Goal: Transaction & Acquisition: Purchase product/service

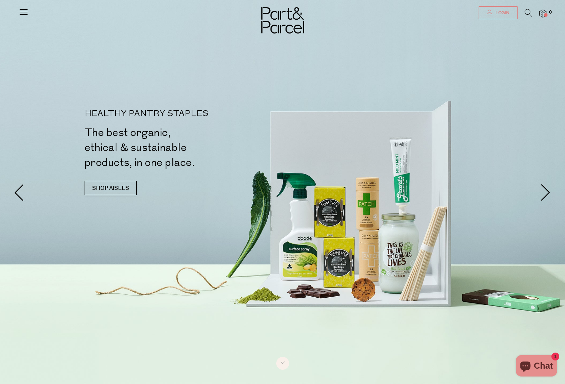
click at [497, 10] on span "Login" at bounding box center [502, 13] width 16 height 6
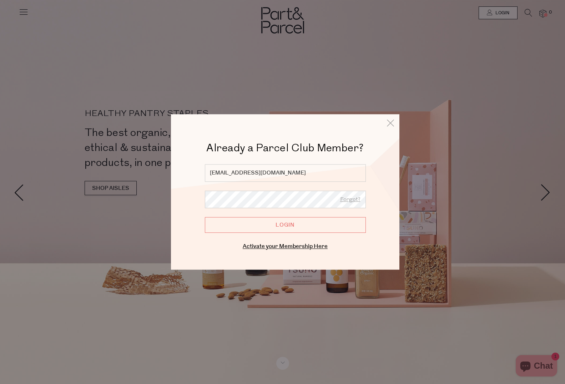
type input "suzannetovkach@hotmail.com"
click at [284, 226] on input "Login" at bounding box center [285, 225] width 161 height 16
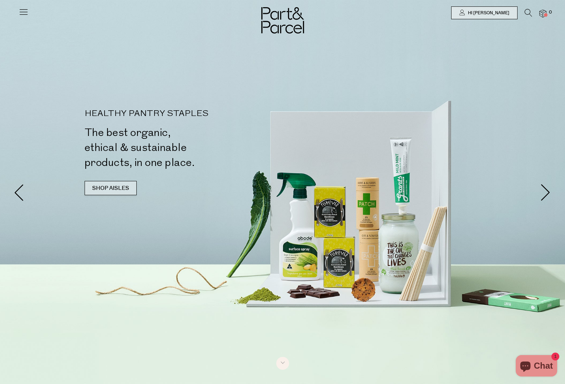
click at [102, 186] on link "SHOP AISLES" at bounding box center [111, 188] width 52 height 14
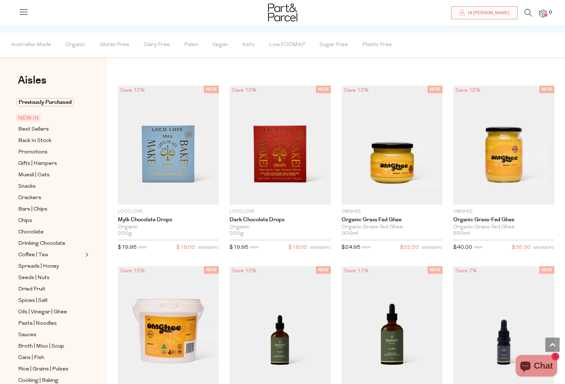
scroll to position [507, 0]
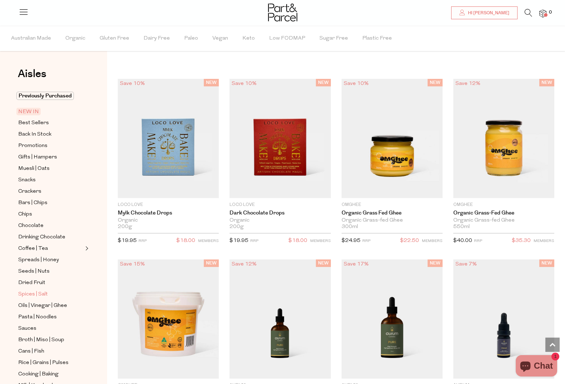
click at [26, 292] on span "Spices | Salt" at bounding box center [33, 294] width 30 height 9
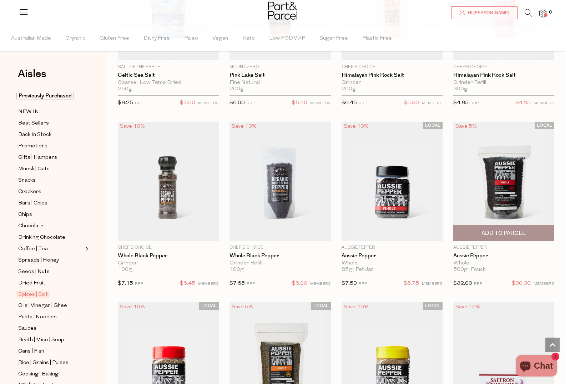
scroll to position [524, 0]
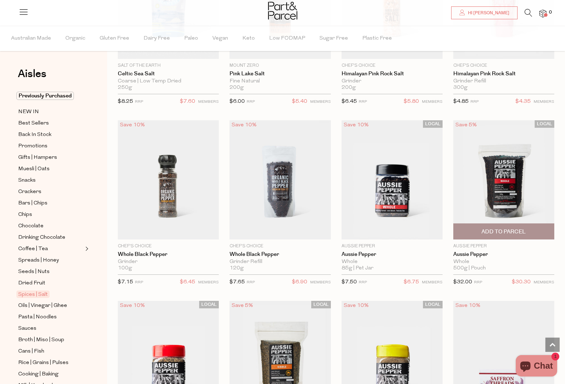
click at [510, 230] on span "Add To Parcel" at bounding box center [504, 231] width 44 height 7
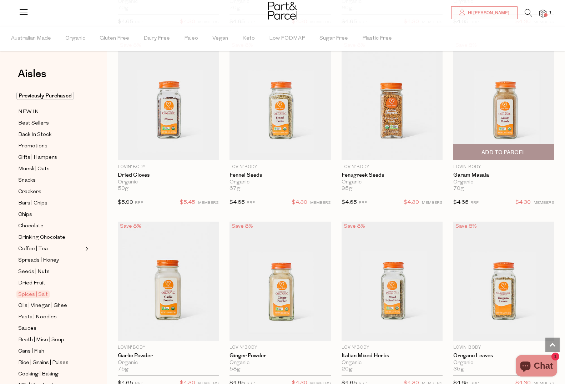
scroll to position [1869, 0]
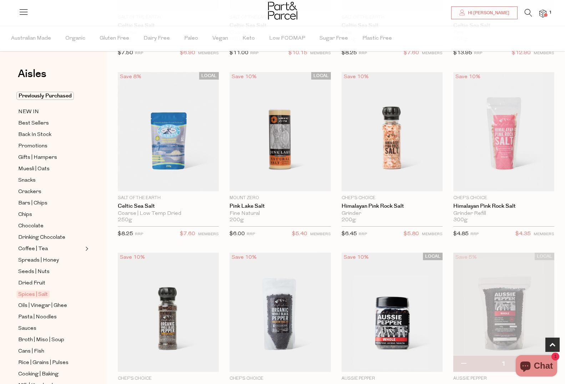
scroll to position [392, 0]
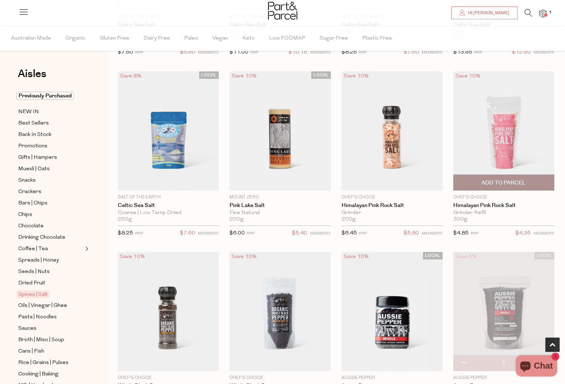
click at [510, 182] on span "Add To Parcel" at bounding box center [504, 182] width 44 height 7
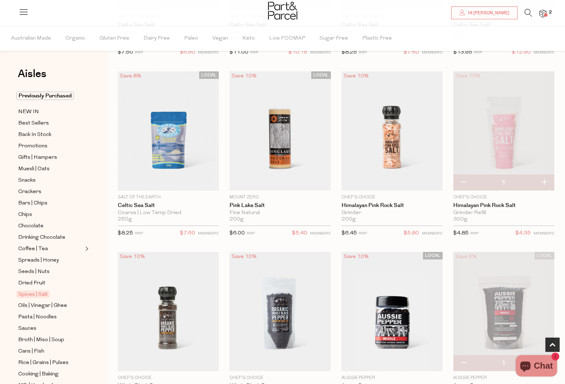
click at [542, 11] on img at bounding box center [543, 14] width 7 height 8
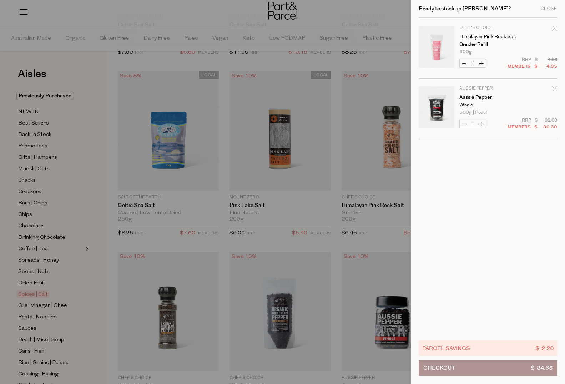
click at [481, 63] on button "Increase Himalayan Pink Rock Salt" at bounding box center [481, 63] width 9 height 8
type input "2"
click at [544, 7] on div "Close" at bounding box center [549, 8] width 17 height 5
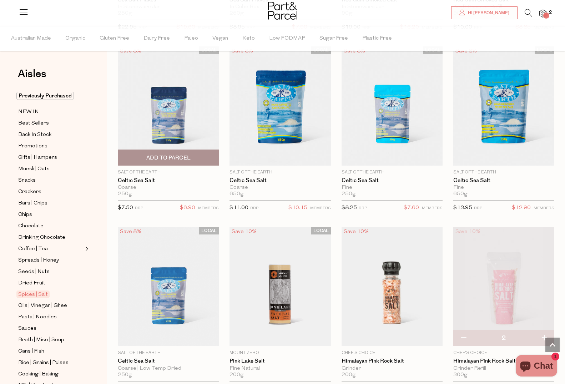
scroll to position [236, 0]
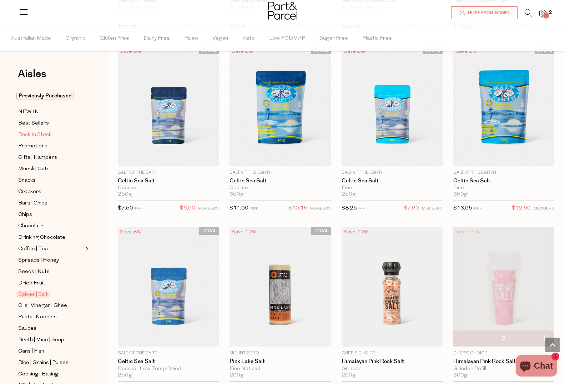
click at [40, 134] on span "Back In Stock" at bounding box center [34, 135] width 33 height 9
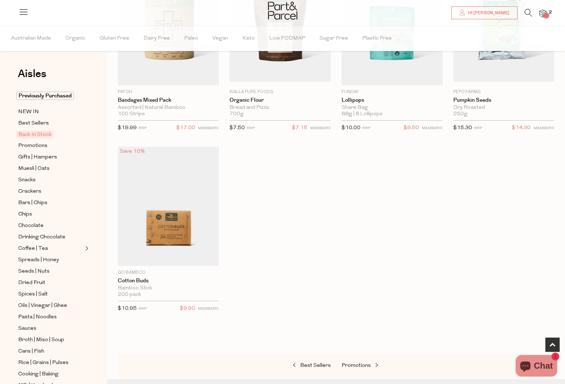
scroll to position [316, 0]
click at [33, 110] on span "NEW IN" at bounding box center [28, 112] width 21 height 9
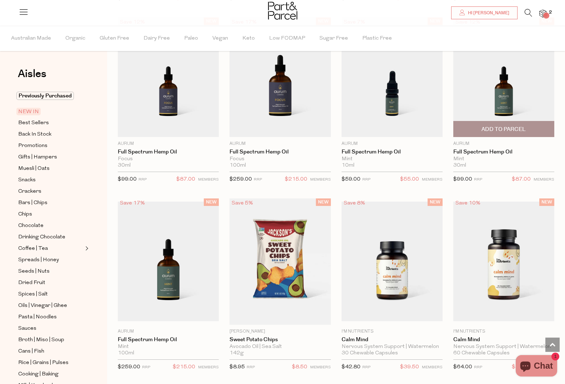
scroll to position [438, 0]
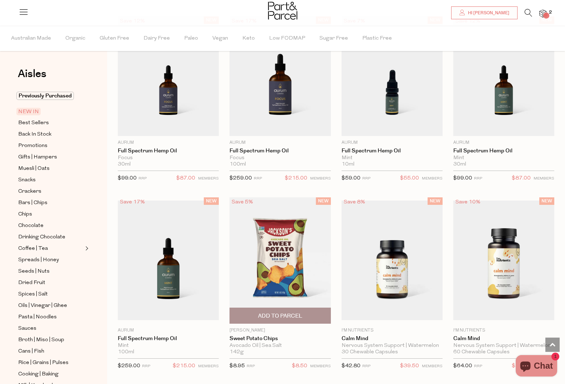
click at [285, 247] on img at bounding box center [280, 260] width 101 height 126
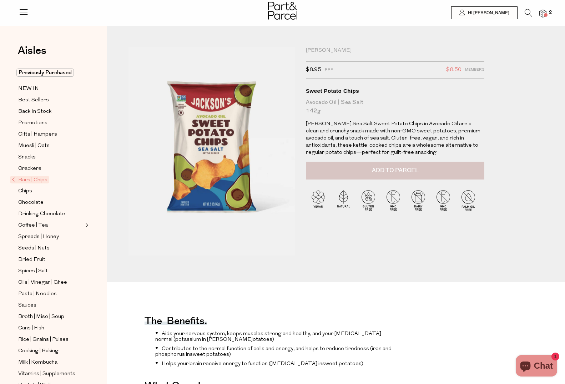
click at [388, 171] on span "Add to Parcel" at bounding box center [395, 170] width 47 height 8
click at [543, 12] on img at bounding box center [543, 14] width 7 height 8
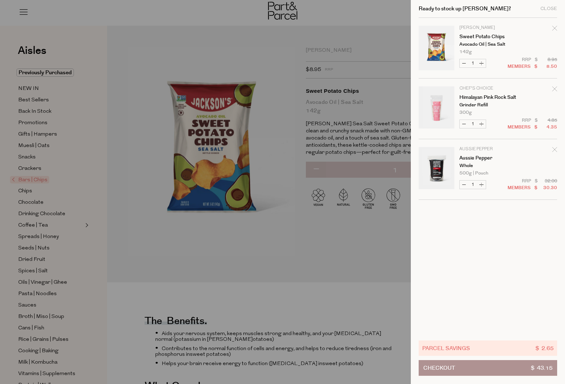
click at [481, 62] on button "Increase Sweet Potato Chips" at bounding box center [481, 63] width 9 height 8
type input "2"
click at [481, 62] on form "Image Product Total Qty Jackson's Sweet Potato Chips Avocado Oil | Sea Salt 142…" at bounding box center [488, 109] width 139 height 182
click at [481, 62] on button "Increase Sweet Potato Chips" at bounding box center [481, 63] width 9 height 8
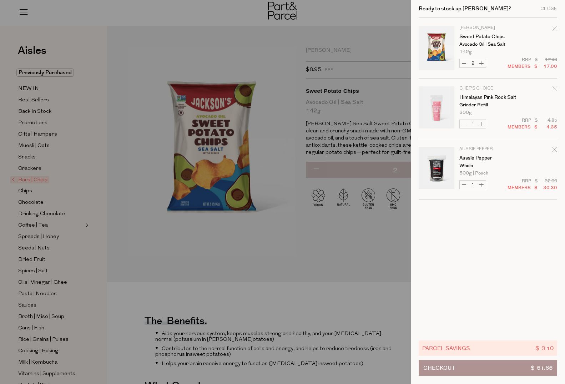
type input "3"
click at [481, 62] on button "Increase Sweet Potato Chips" at bounding box center [481, 63] width 9 height 8
type input "4"
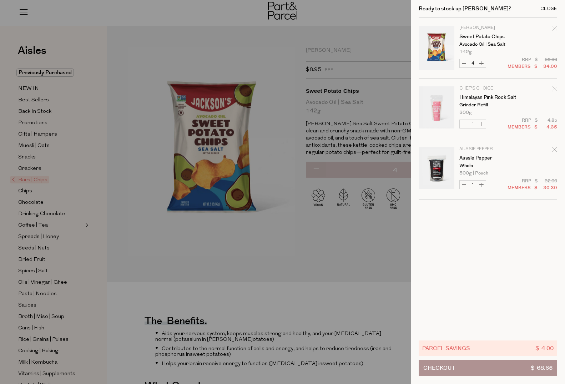
click at [550, 8] on div "Close" at bounding box center [549, 8] width 17 height 5
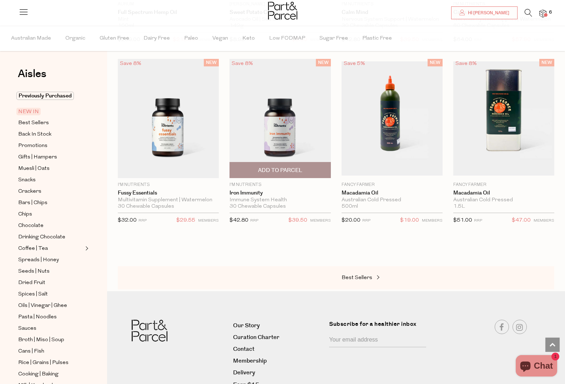
scroll to position [766, 0]
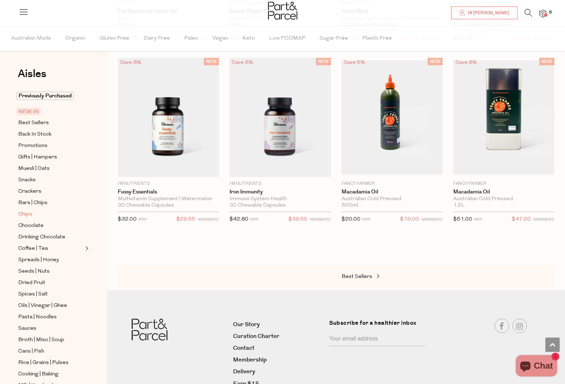
click at [27, 214] on span "Chips" at bounding box center [25, 214] width 14 height 9
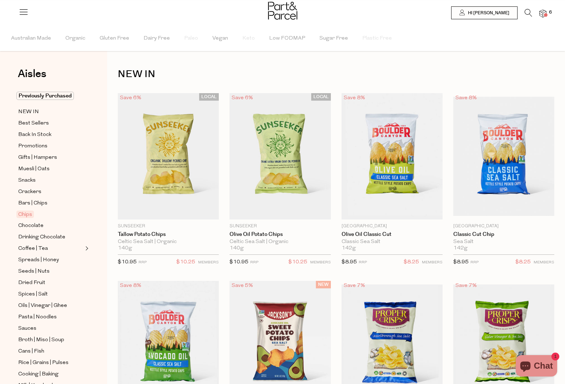
type input "4"
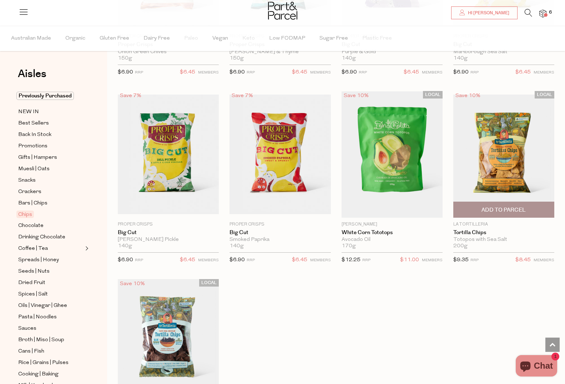
scroll to position [562, 0]
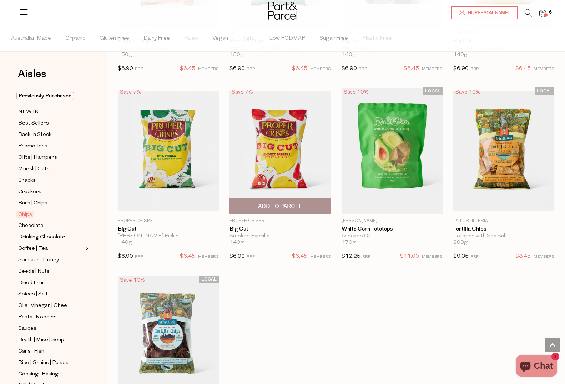
click at [271, 149] on img at bounding box center [280, 150] width 101 height 119
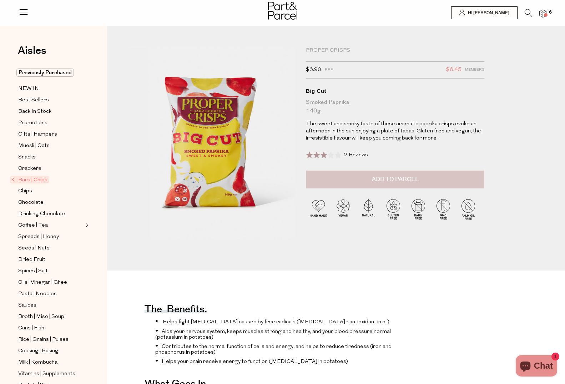
click at [402, 182] on span "Add to Parcel" at bounding box center [395, 179] width 47 height 8
click at [474, 177] on button "button" at bounding box center [474, 179] width 20 height 16
type input "2"
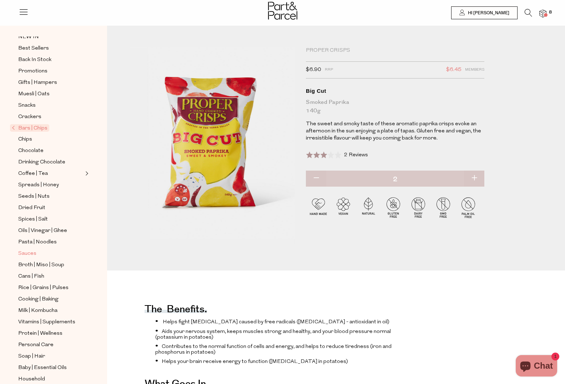
scroll to position [53, 0]
click at [35, 256] on link "Sauces" at bounding box center [50, 252] width 65 height 9
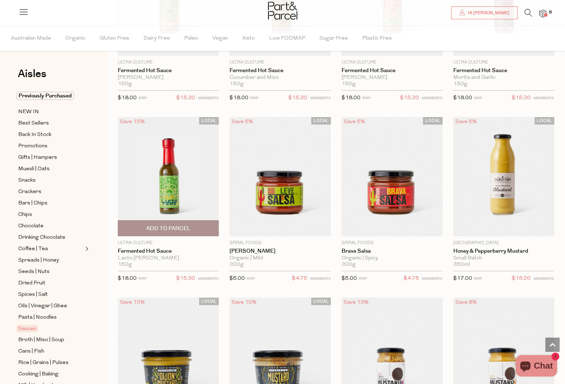
scroll to position [1610, 0]
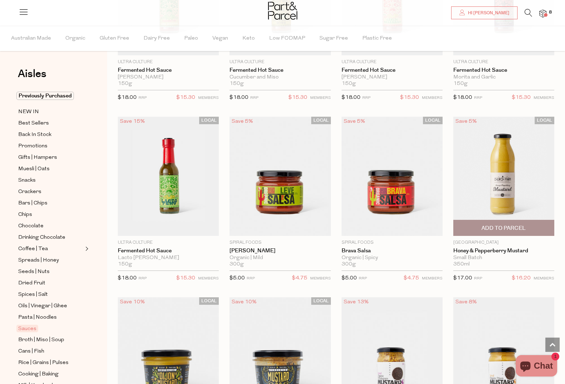
click at [502, 225] on span "Add To Parcel" at bounding box center [504, 228] width 44 height 7
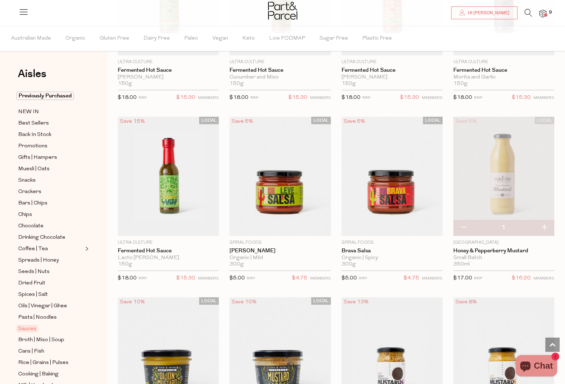
click at [546, 223] on button "button" at bounding box center [544, 228] width 20 height 16
type input "2"
click at [546, 224] on button "button" at bounding box center [544, 228] width 20 height 16
type input "3"
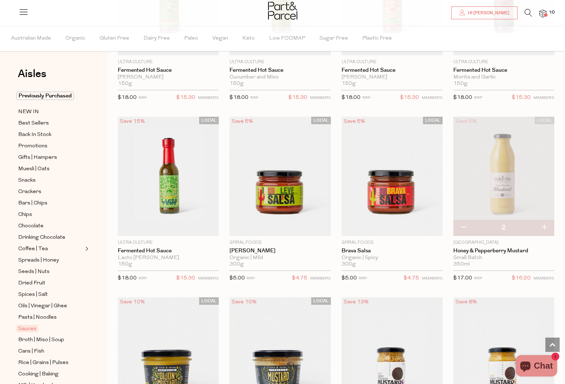
type input "3"
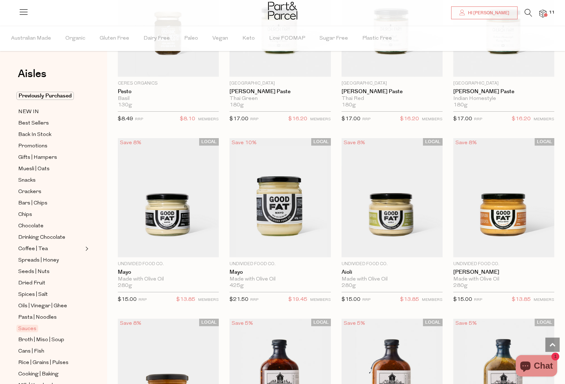
scroll to position [677, 0]
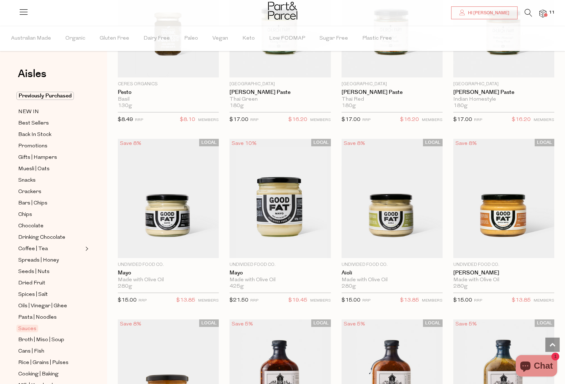
click at [527, 11] on icon at bounding box center [528, 13] width 7 height 8
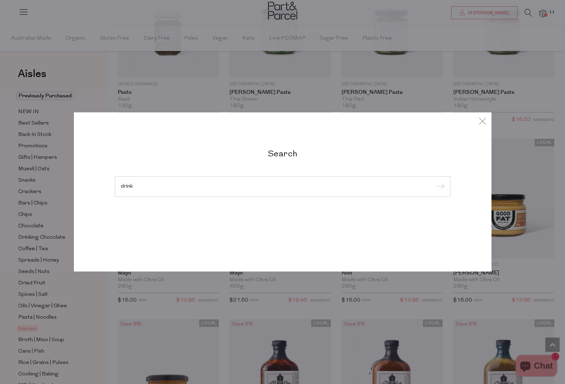
type input "drink"
click at [439, 182] on input "submit" at bounding box center [439, 187] width 11 height 11
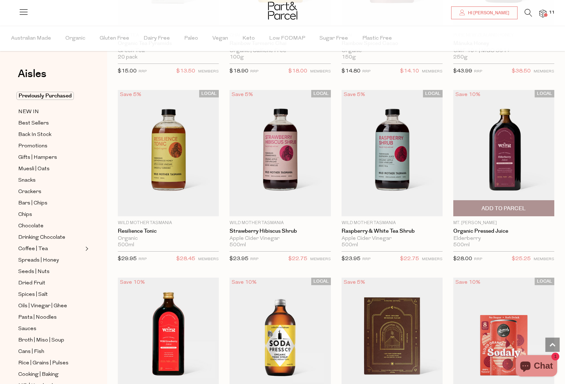
scroll to position [1103, 0]
click at [516, 205] on span "Add To Parcel" at bounding box center [504, 208] width 44 height 7
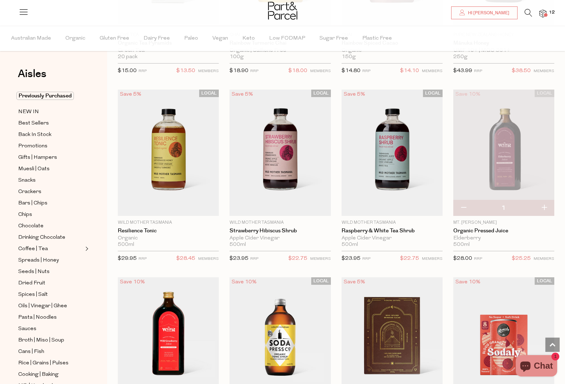
click at [545, 205] on button "button" at bounding box center [544, 208] width 20 height 16
type input "2"
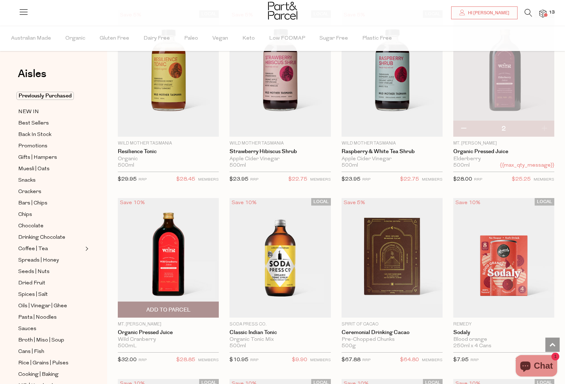
scroll to position [1187, 0]
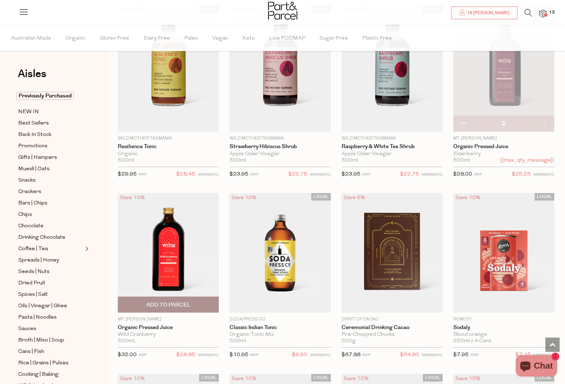
click at [160, 298] on span "Add To Parcel" at bounding box center [168, 304] width 97 height 15
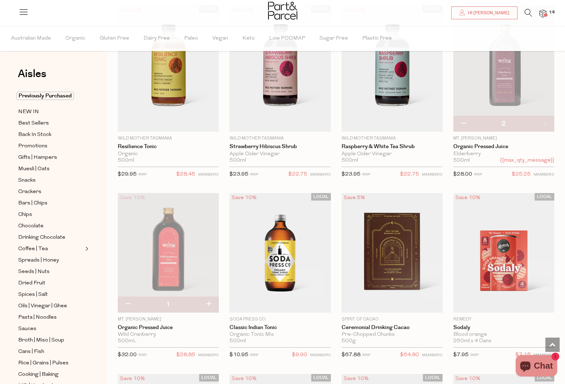
click at [205, 301] on button "button" at bounding box center [209, 305] width 20 height 16
type input "2"
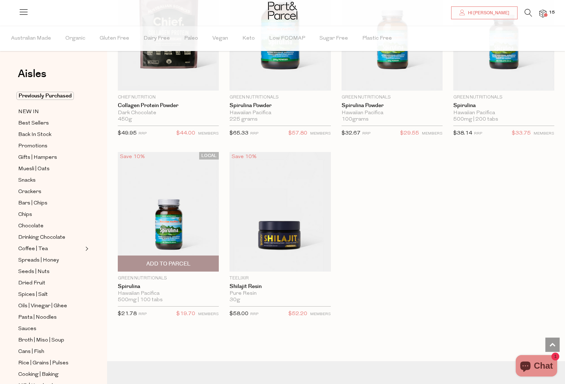
scroll to position [2133, 0]
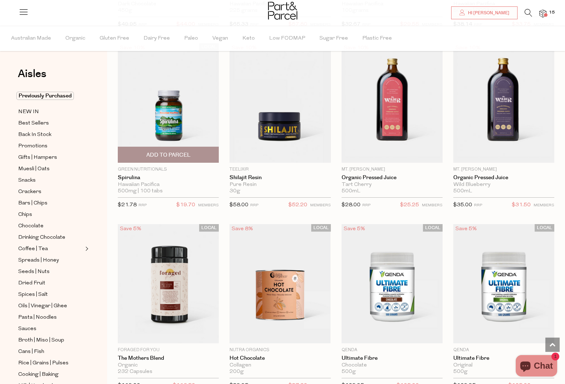
scroll to position [2243, 0]
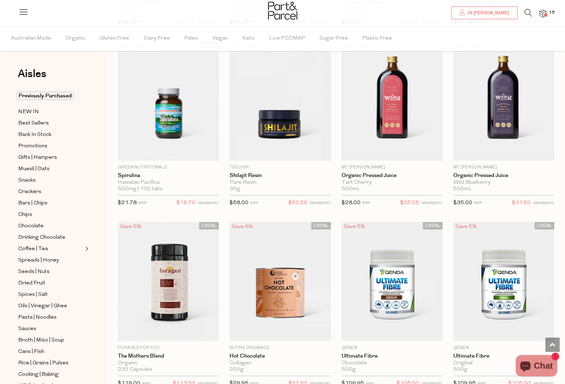
click at [542, 13] on img at bounding box center [543, 14] width 7 height 8
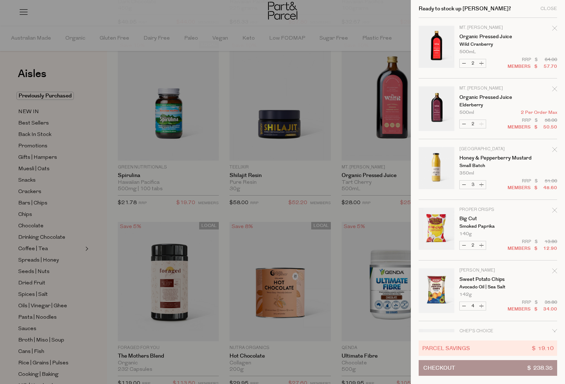
click at [554, 27] on icon "Remove Organic Pressed Juice" at bounding box center [554, 28] width 5 height 5
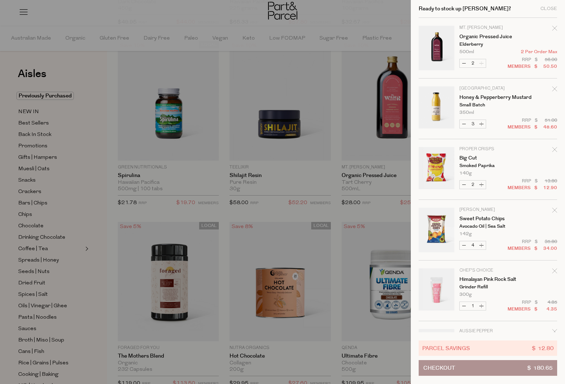
click at [555, 27] on icon "Remove Organic Pressed Juice" at bounding box center [554, 28] width 5 height 5
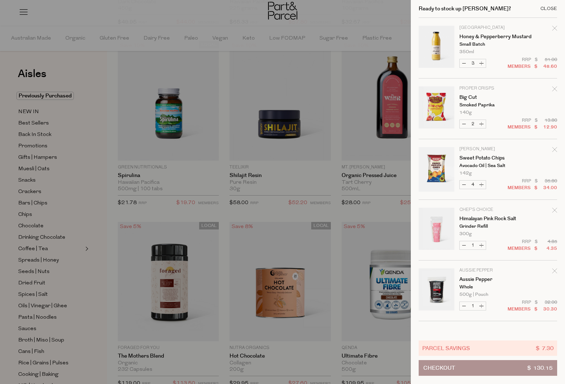
click at [552, 8] on div "Close" at bounding box center [549, 8] width 17 height 5
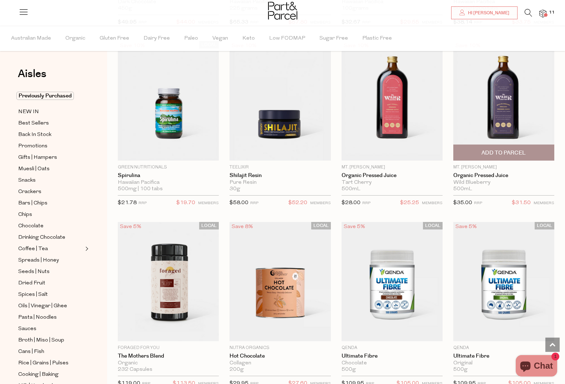
click at [501, 149] on span "Add To Parcel" at bounding box center [504, 152] width 44 height 7
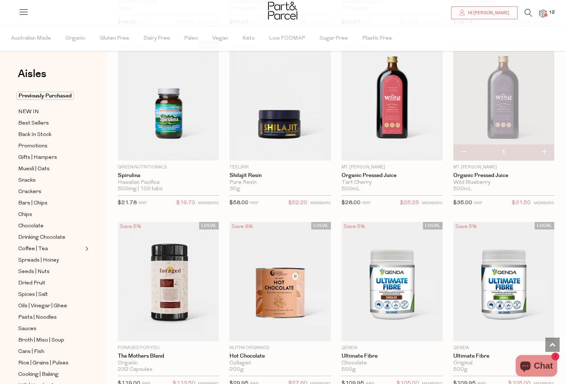
click at [548, 149] on button "button" at bounding box center [544, 153] width 20 height 16
type input "2"
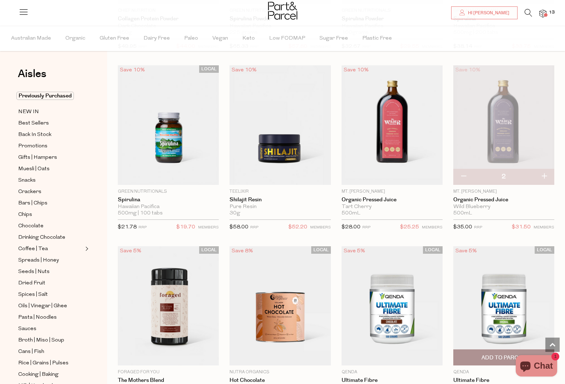
scroll to position [2214, 0]
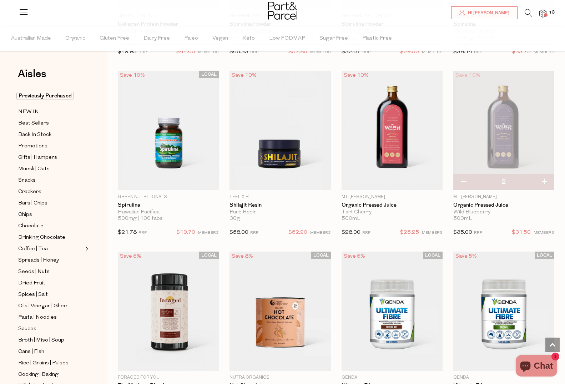
click at [545, 12] on img at bounding box center [543, 14] width 7 height 8
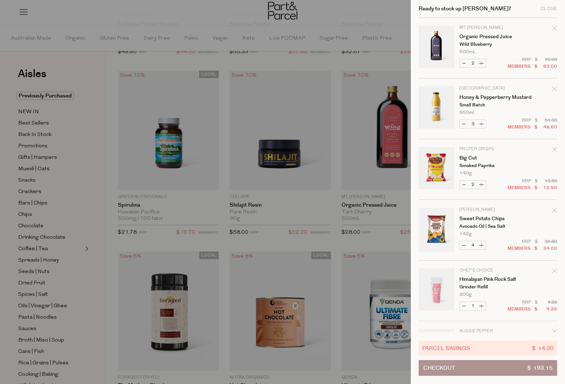
click at [463, 244] on button "Decrease Sweet Potato Chips" at bounding box center [464, 245] width 9 height 8
type input "3"
click at [481, 305] on button "Increase Himalayan Pink Rock Salt" at bounding box center [481, 306] width 9 height 8
type input "2"
click at [464, 244] on button "Decrease Sweet Potato Chips" at bounding box center [464, 245] width 9 height 8
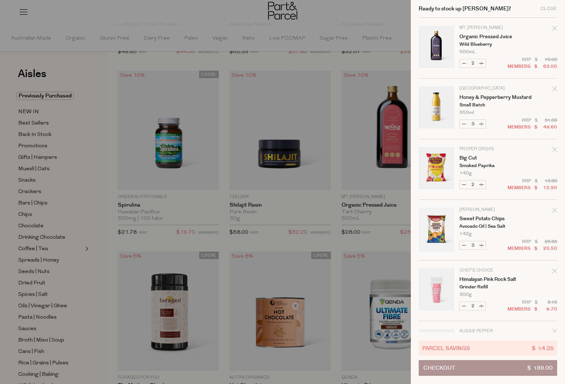
type input "2"
click at [487, 369] on button "Checkout $ 180.50" at bounding box center [488, 368] width 139 height 16
